Goal: Contribute content

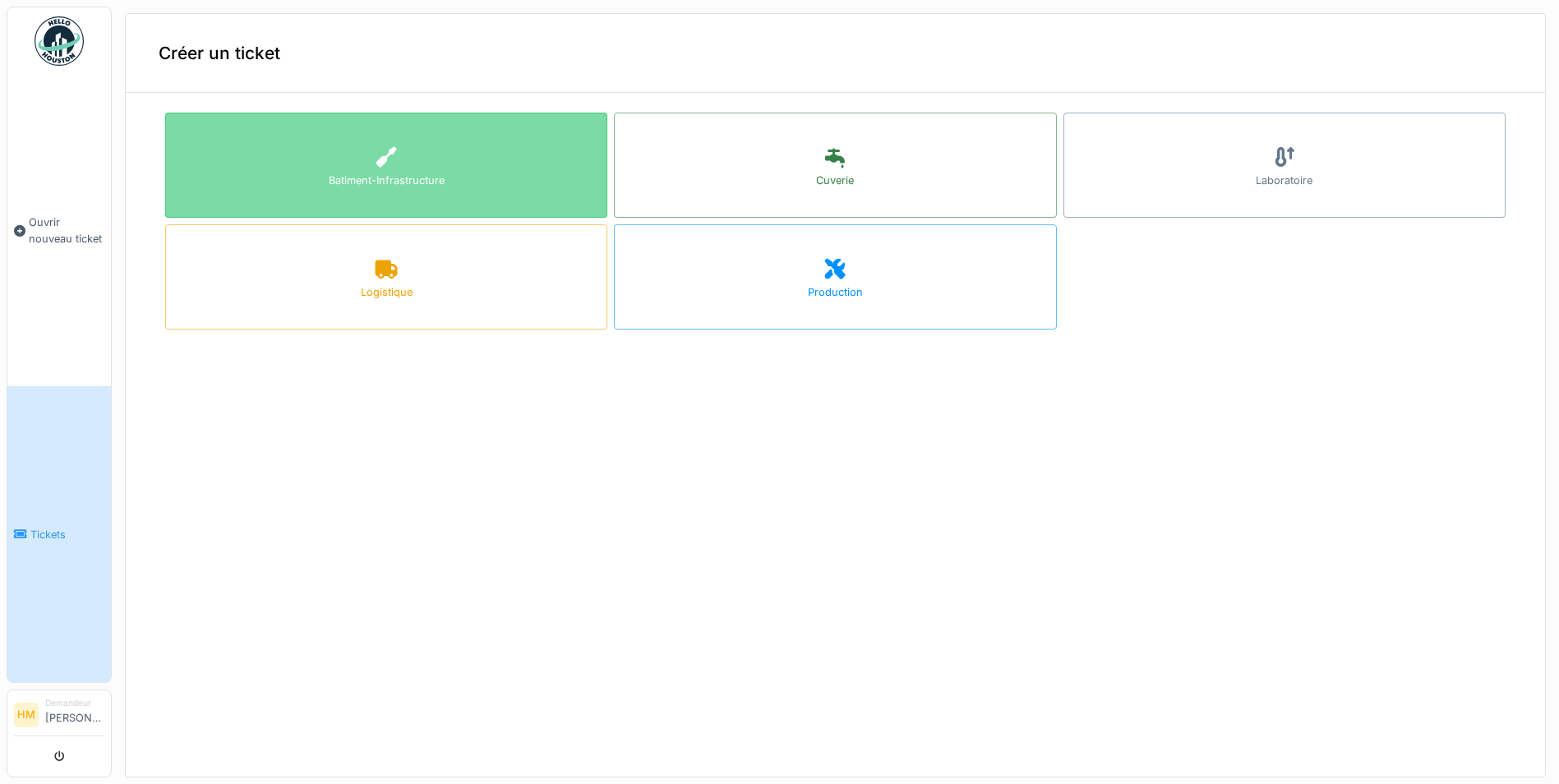
click at [389, 187] on div "Batiment-Infrastructure" at bounding box center [387, 180] width 116 height 16
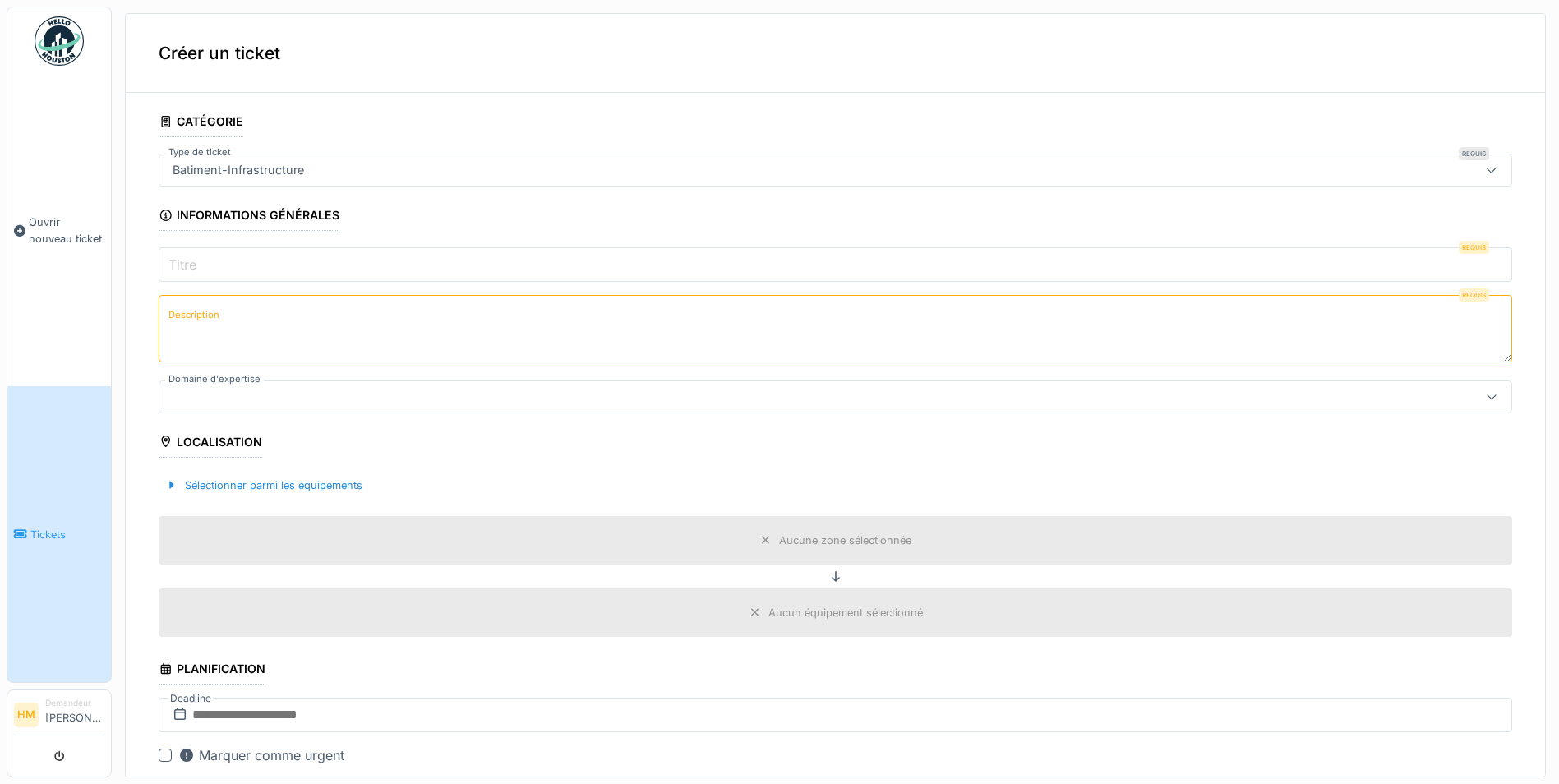
click at [242, 255] on input "Titre" at bounding box center [835, 264] width 1353 height 34
click at [179, 271] on label "Titre" at bounding box center [182, 264] width 34 height 19
click at [179, 271] on input "Titre" at bounding box center [835, 264] width 1353 height 34
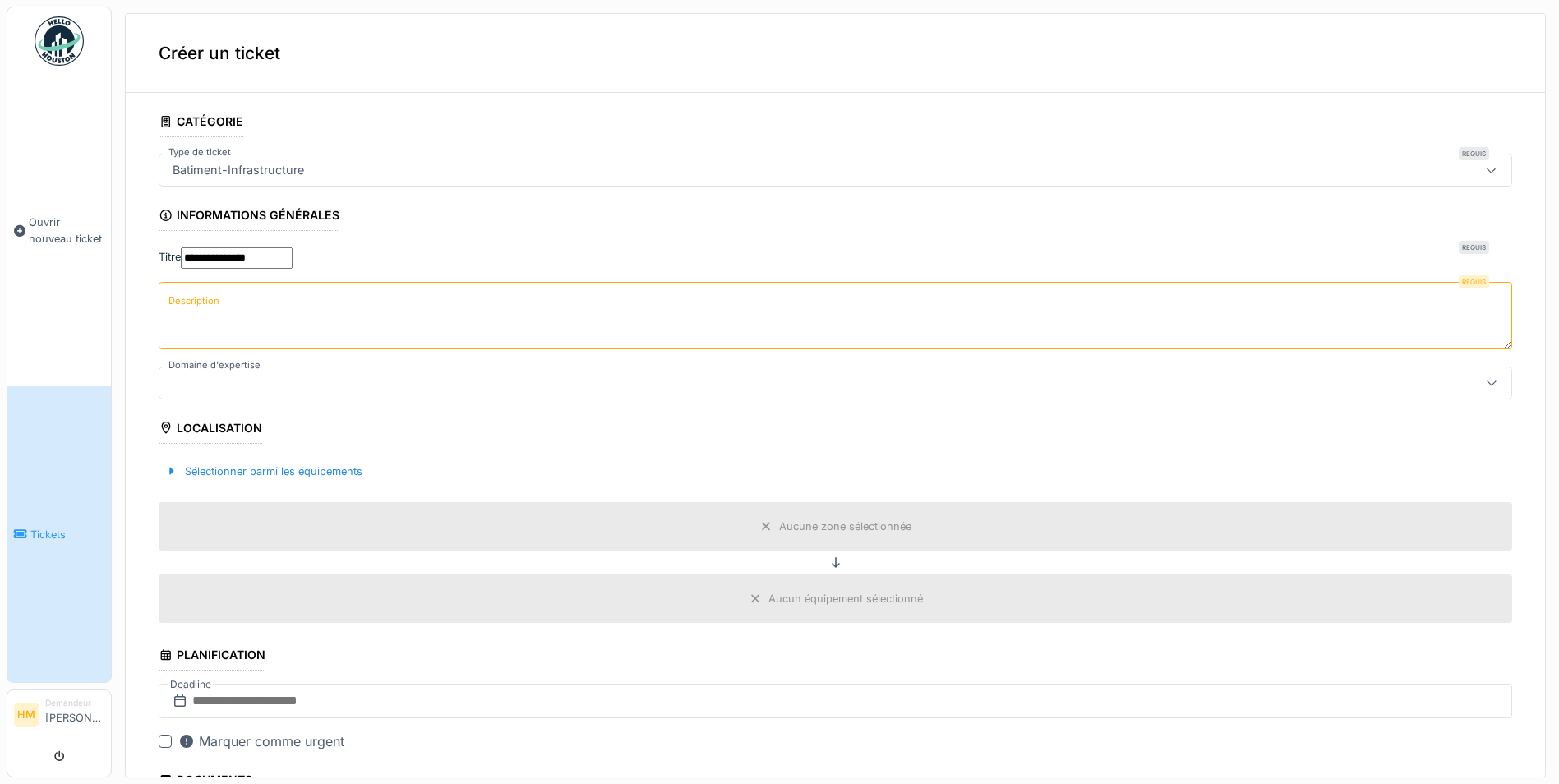
type input "**********"
click at [255, 325] on textarea "Description" at bounding box center [835, 315] width 1353 height 67
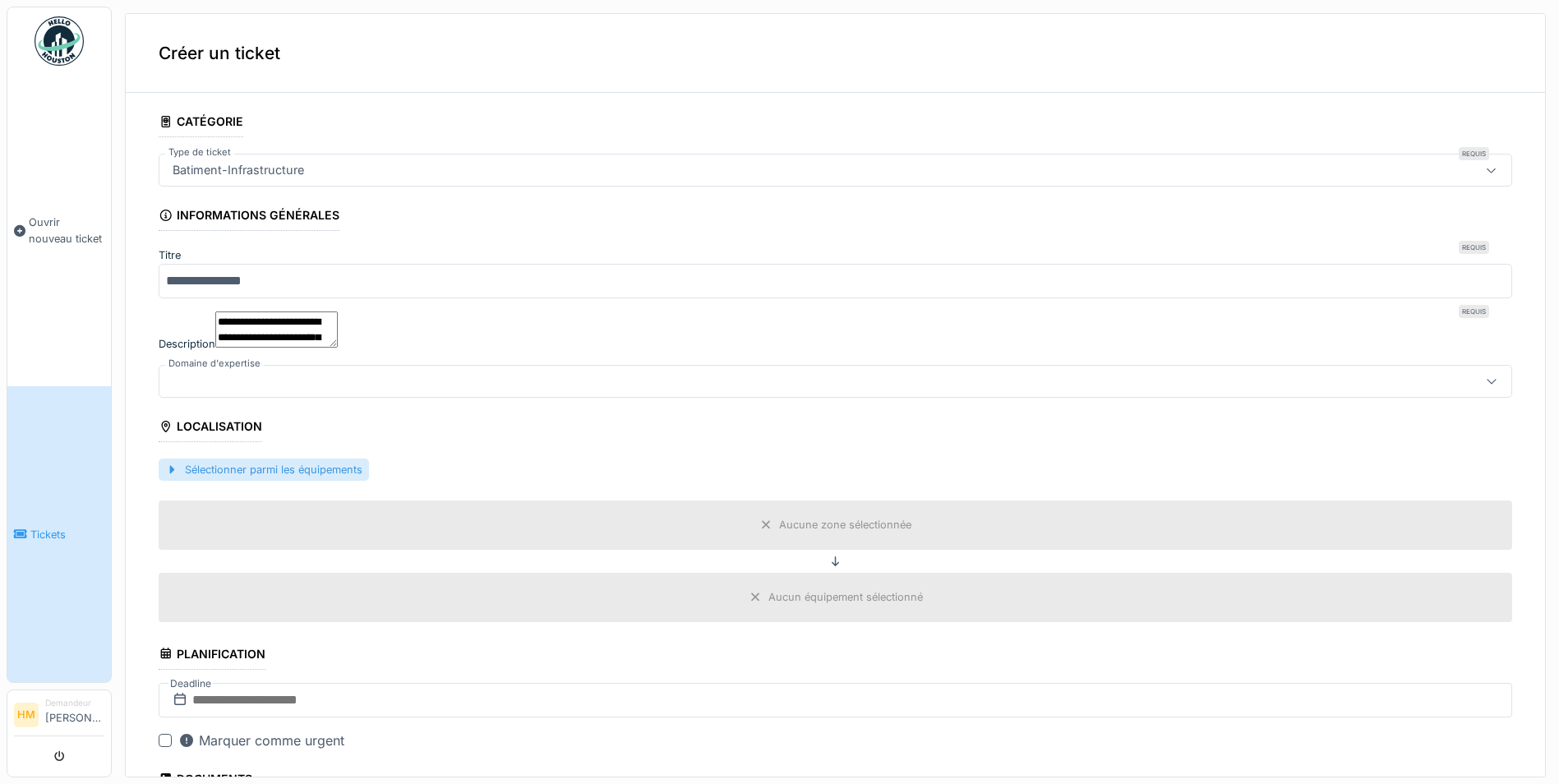
type textarea "**********"
click at [277, 481] on div "Sélectionner parmi les équipements" at bounding box center [264, 470] width 210 height 22
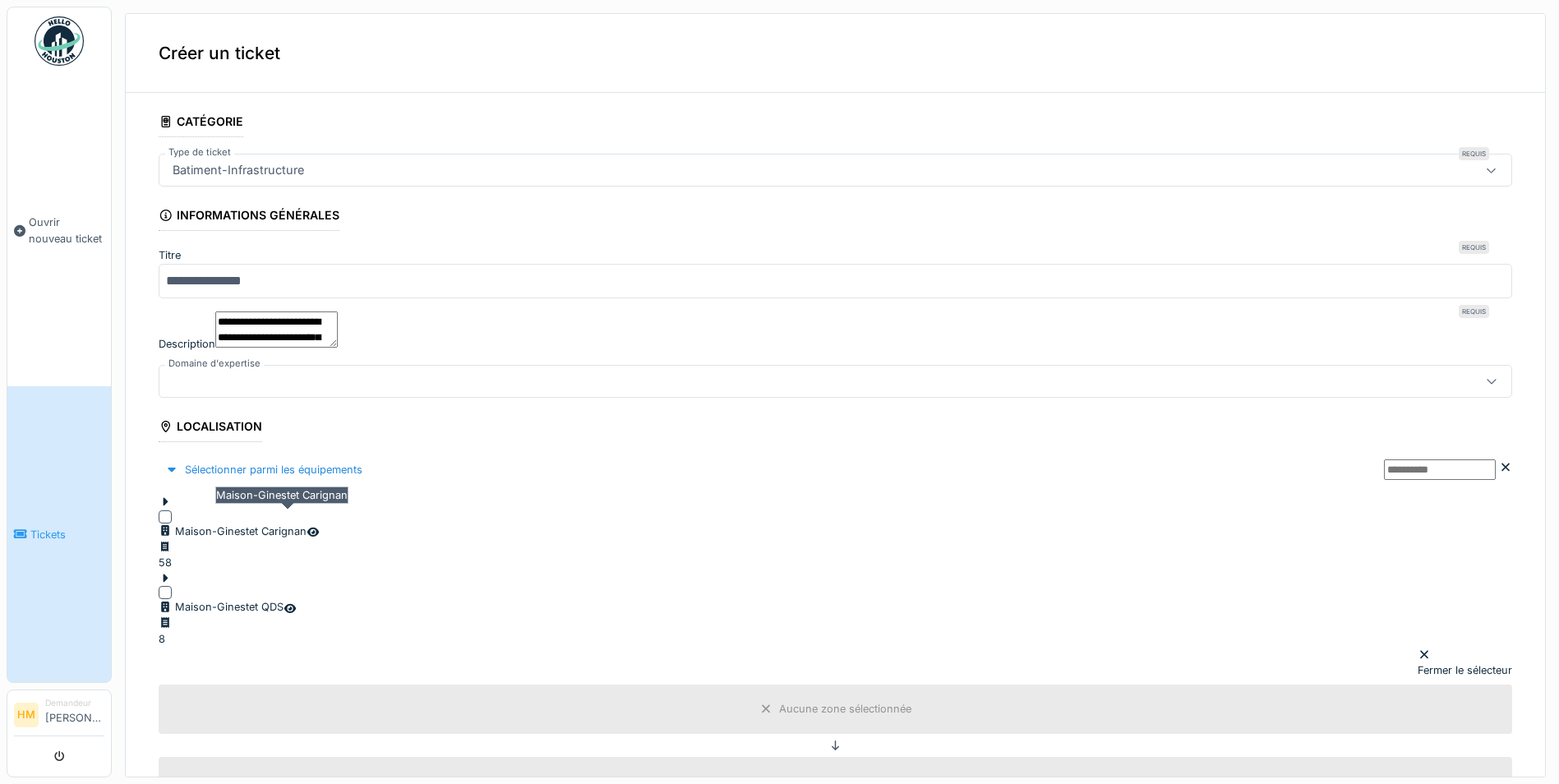
click at [261, 524] on div "Maison-Ginestet Carignan" at bounding box center [233, 531] width 148 height 16
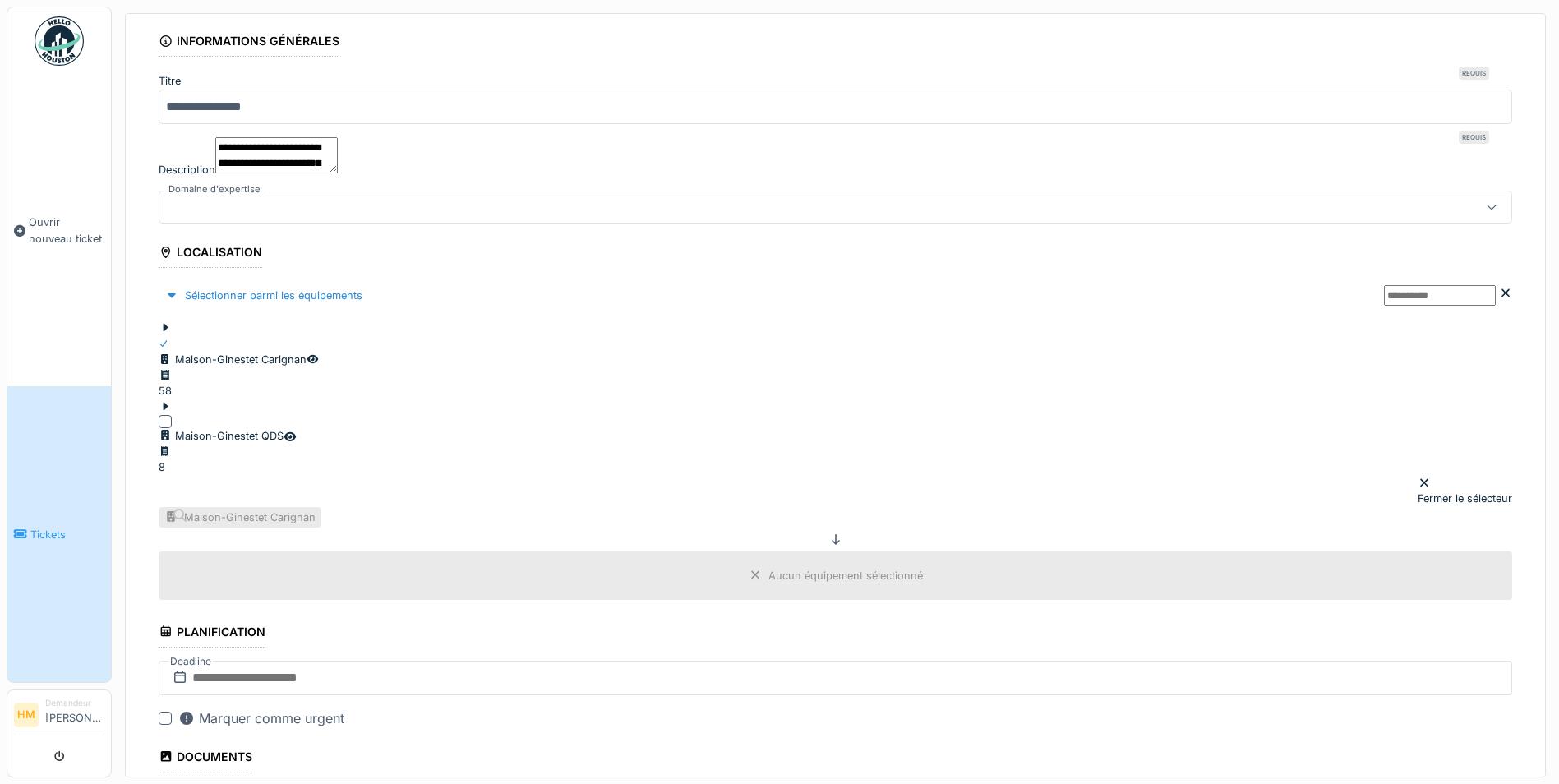
scroll to position [167, 0]
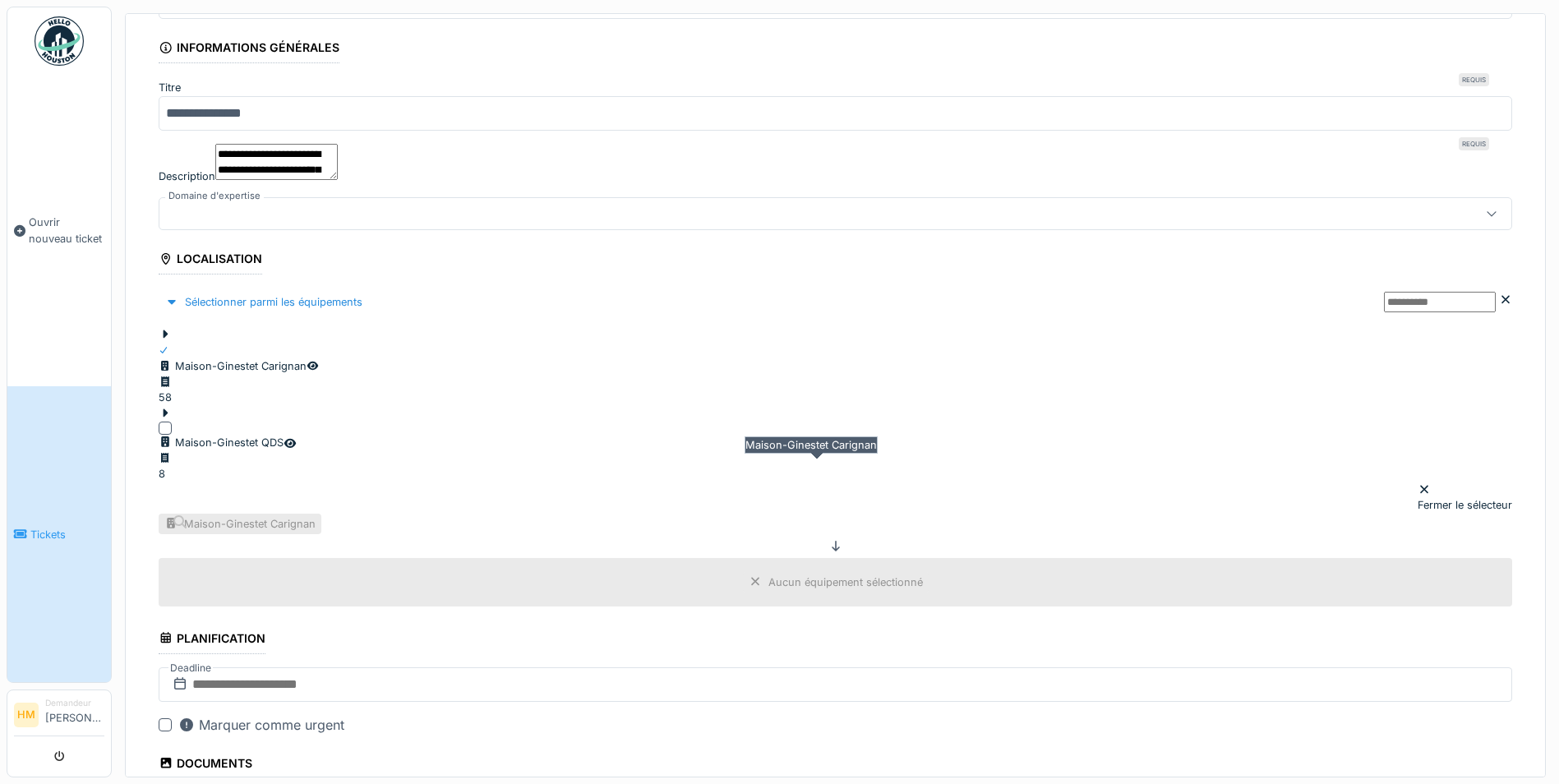
click at [315, 516] on div "Maison-Ginestet Carignan" at bounding box center [250, 524] width 131 height 16
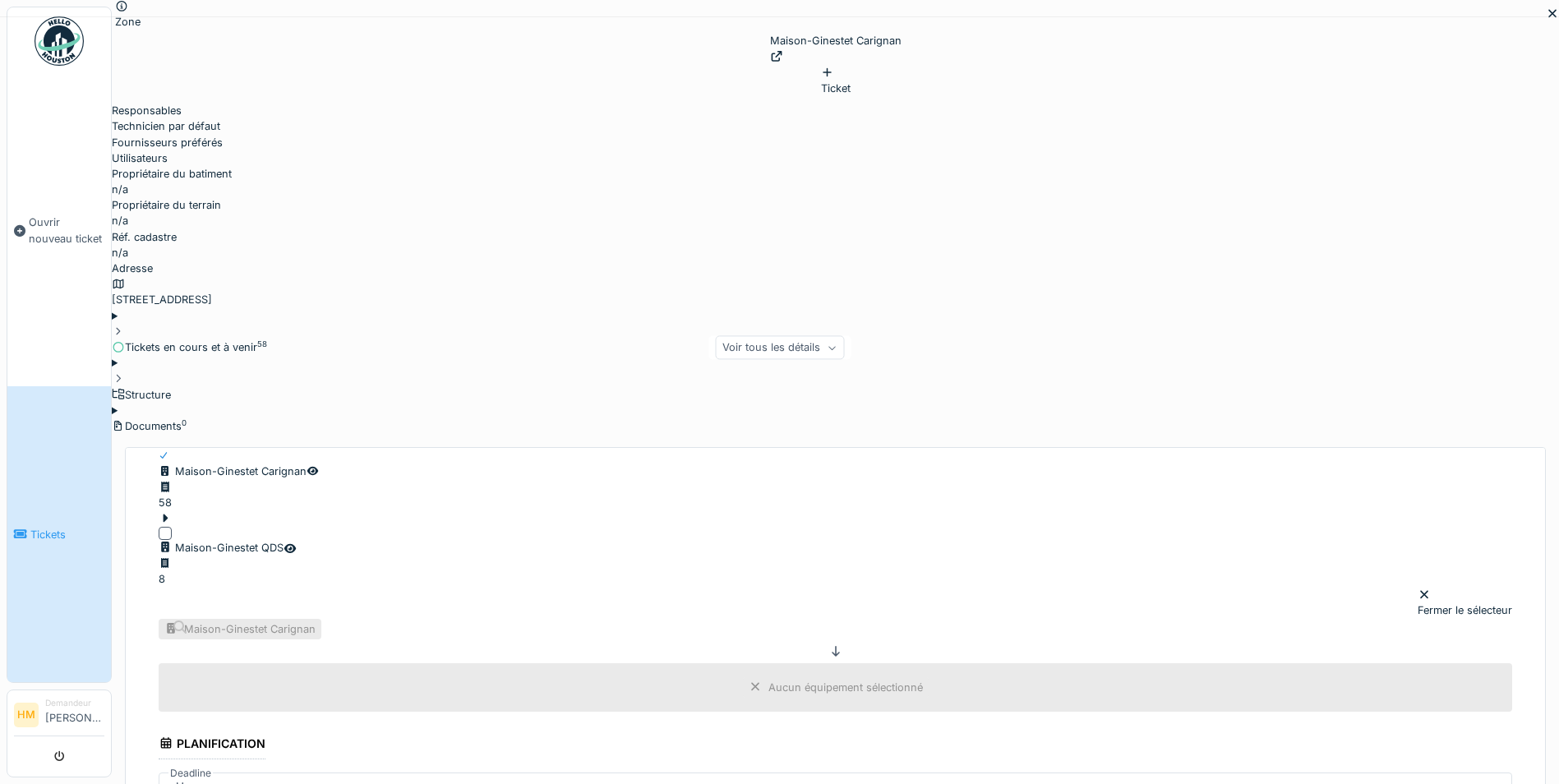
scroll to position [6, 0]
